Goal: Task Accomplishment & Management: Use online tool/utility

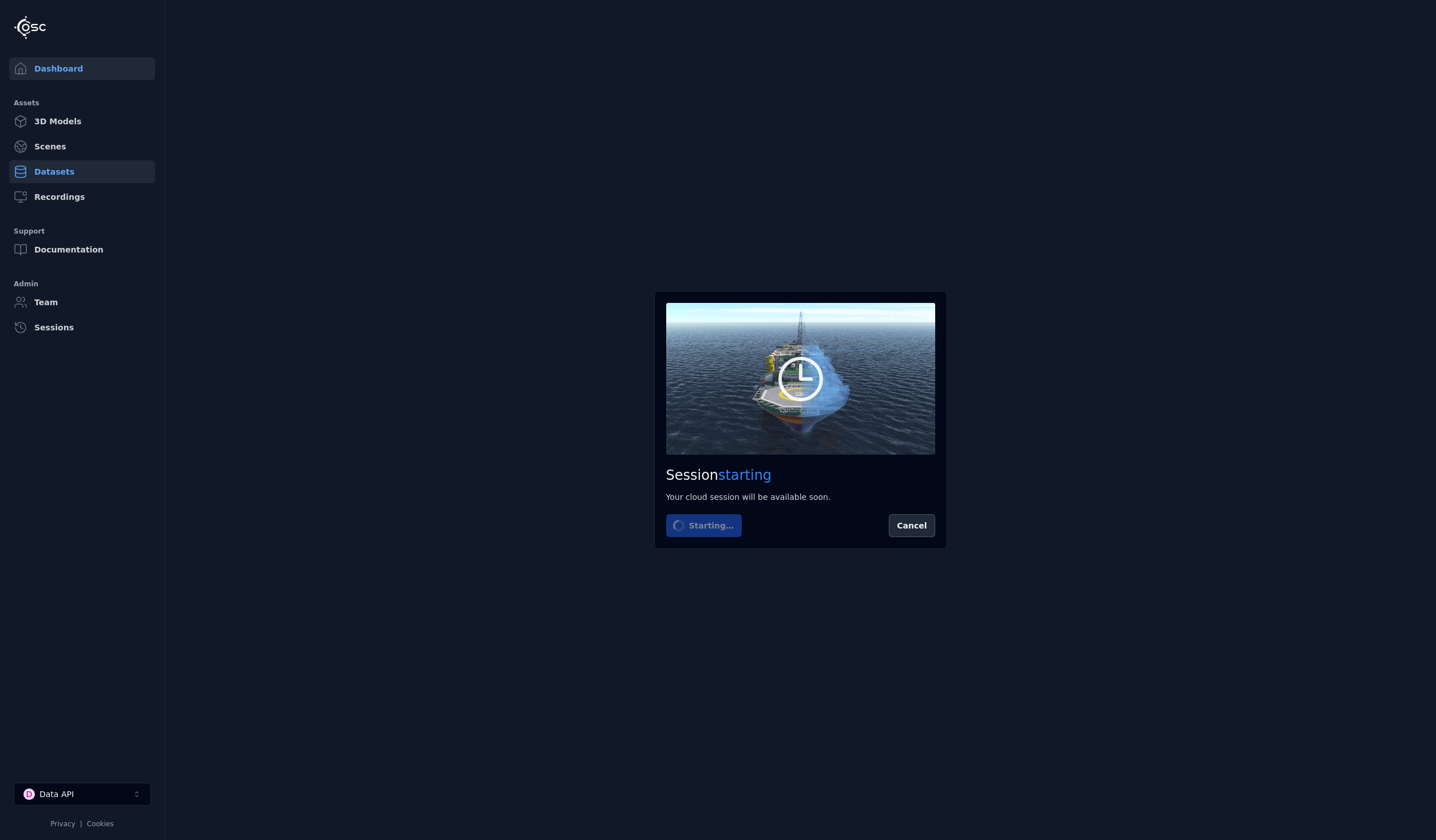
click at [72, 175] on link "Datasets" at bounding box center [81, 172] width 146 height 23
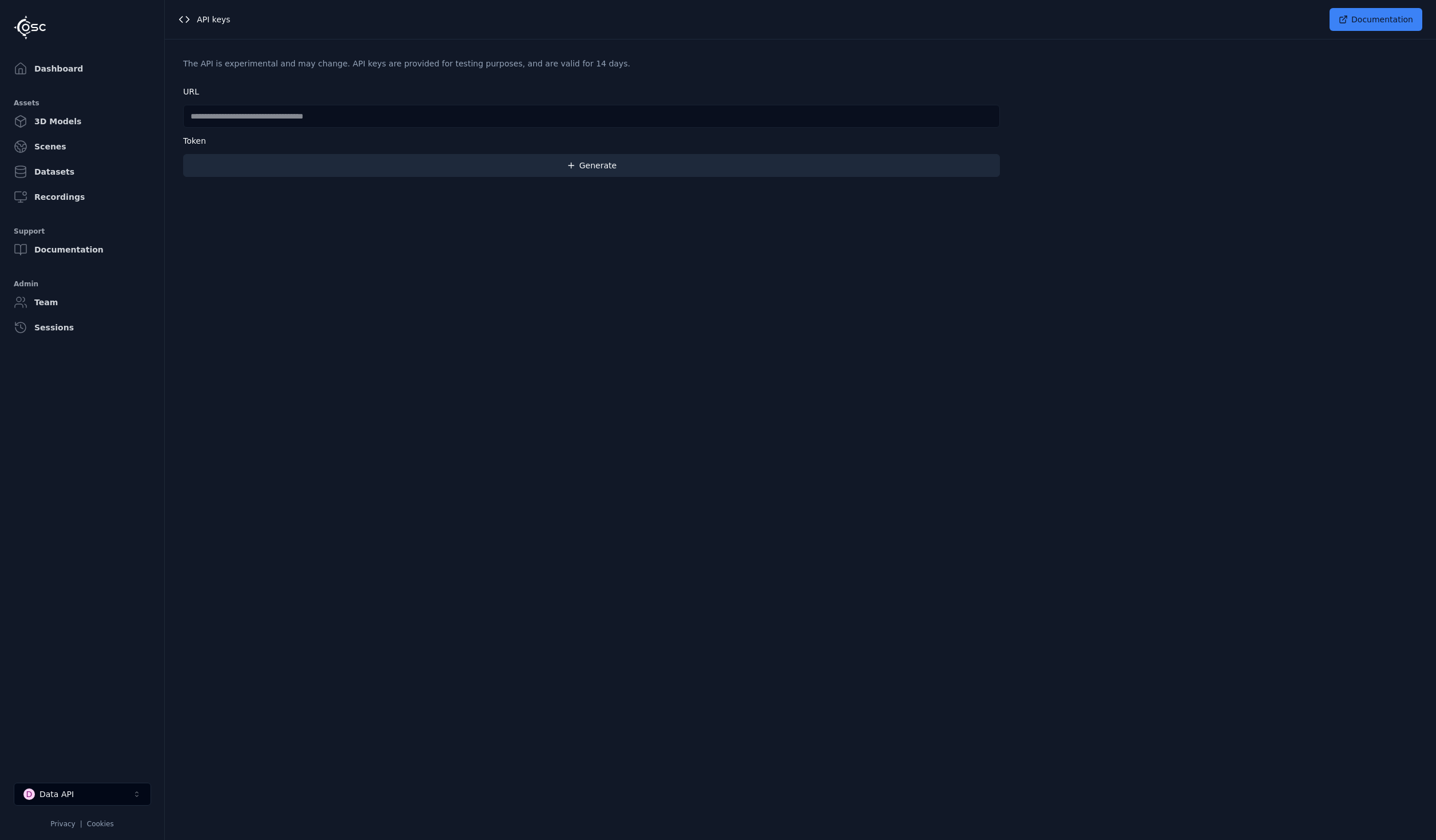
click at [434, 160] on button "Generate" at bounding box center [592, 165] width 817 height 23
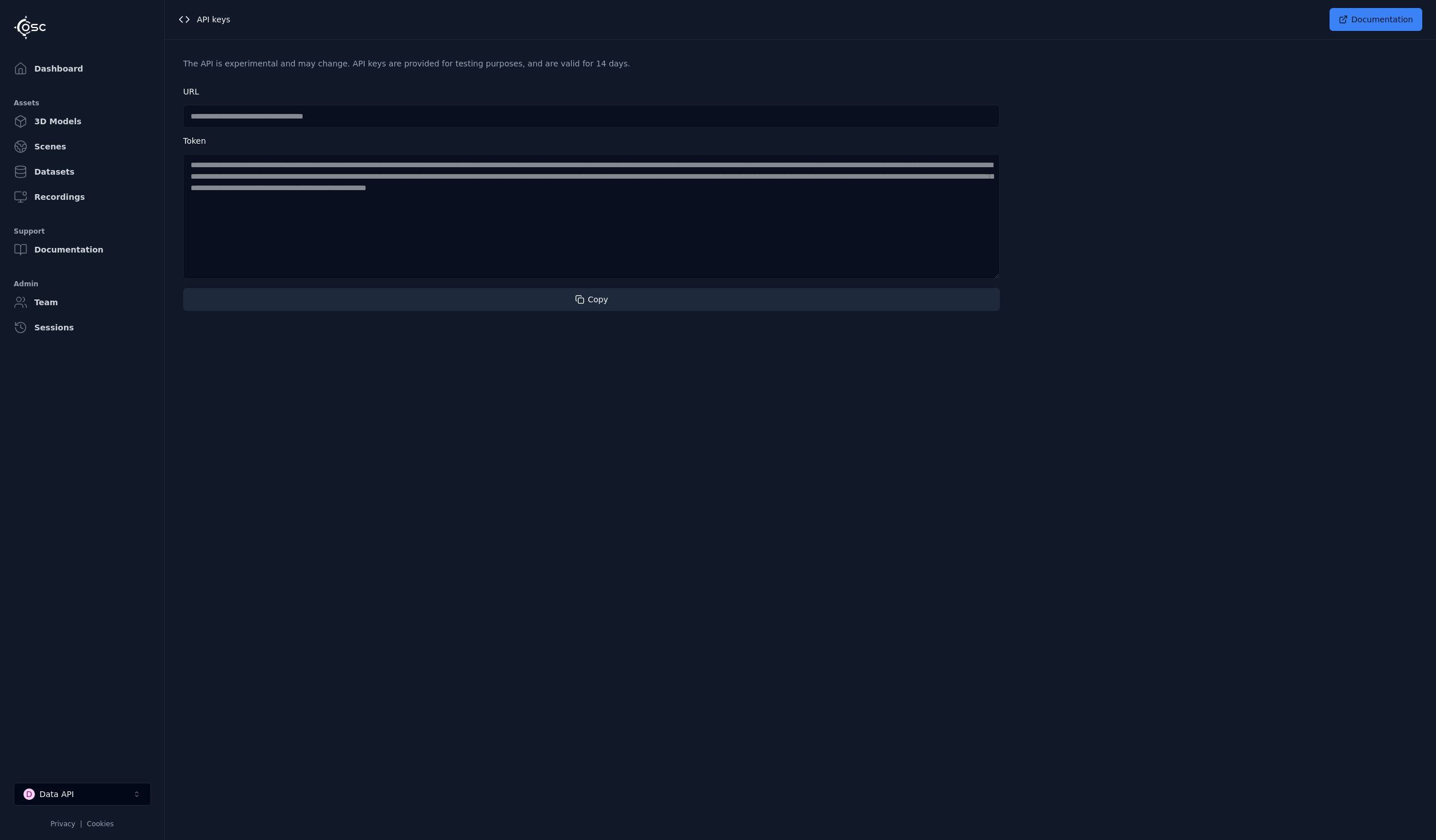
click at [545, 292] on button "Copy" at bounding box center [592, 299] width 817 height 23
